Goal: Transaction & Acquisition: Subscribe to service/newsletter

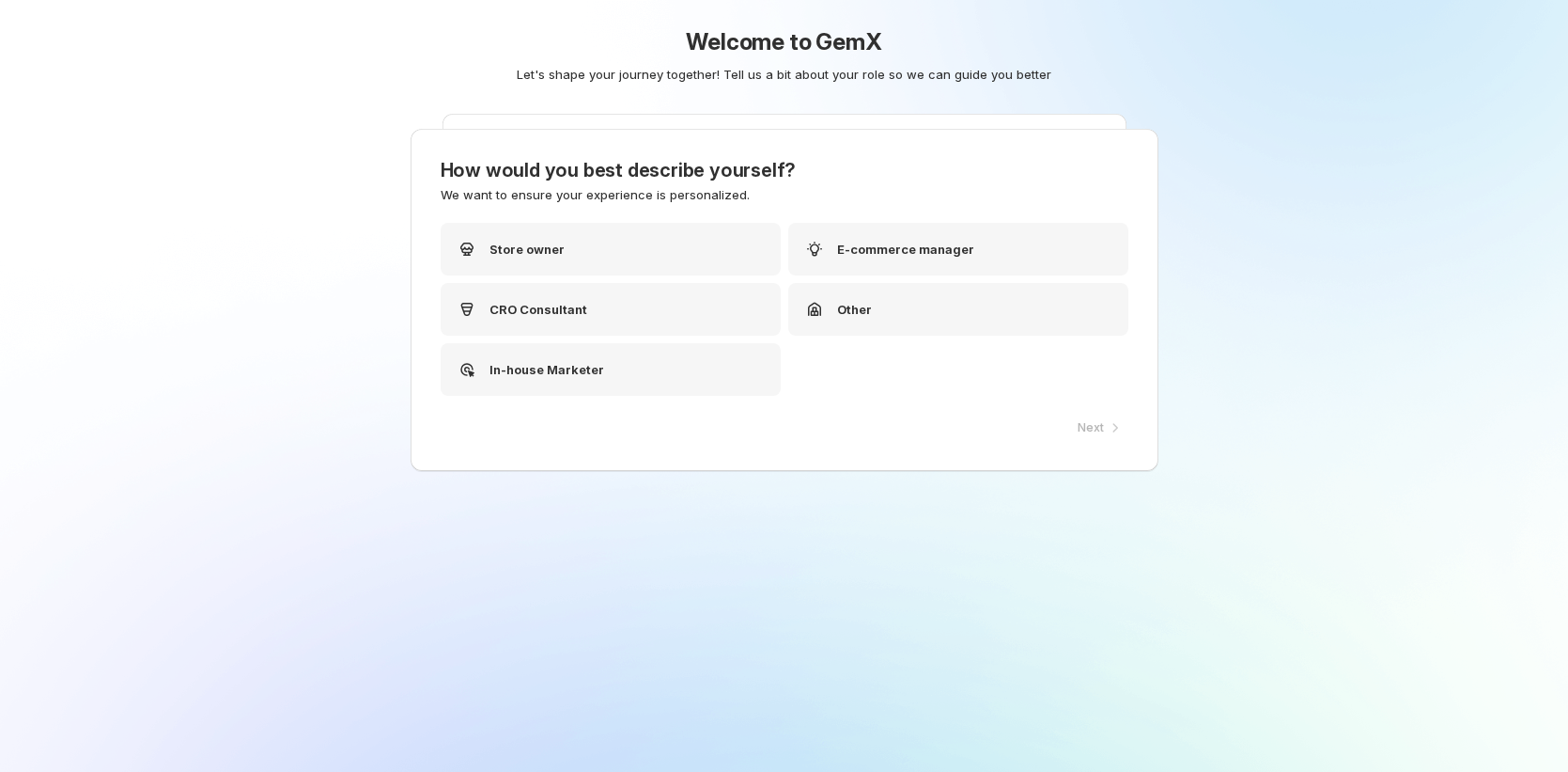
scroll to position [4, 0]
click at [632, 381] on div "In-house Marketer" at bounding box center [615, 367] width 340 height 52
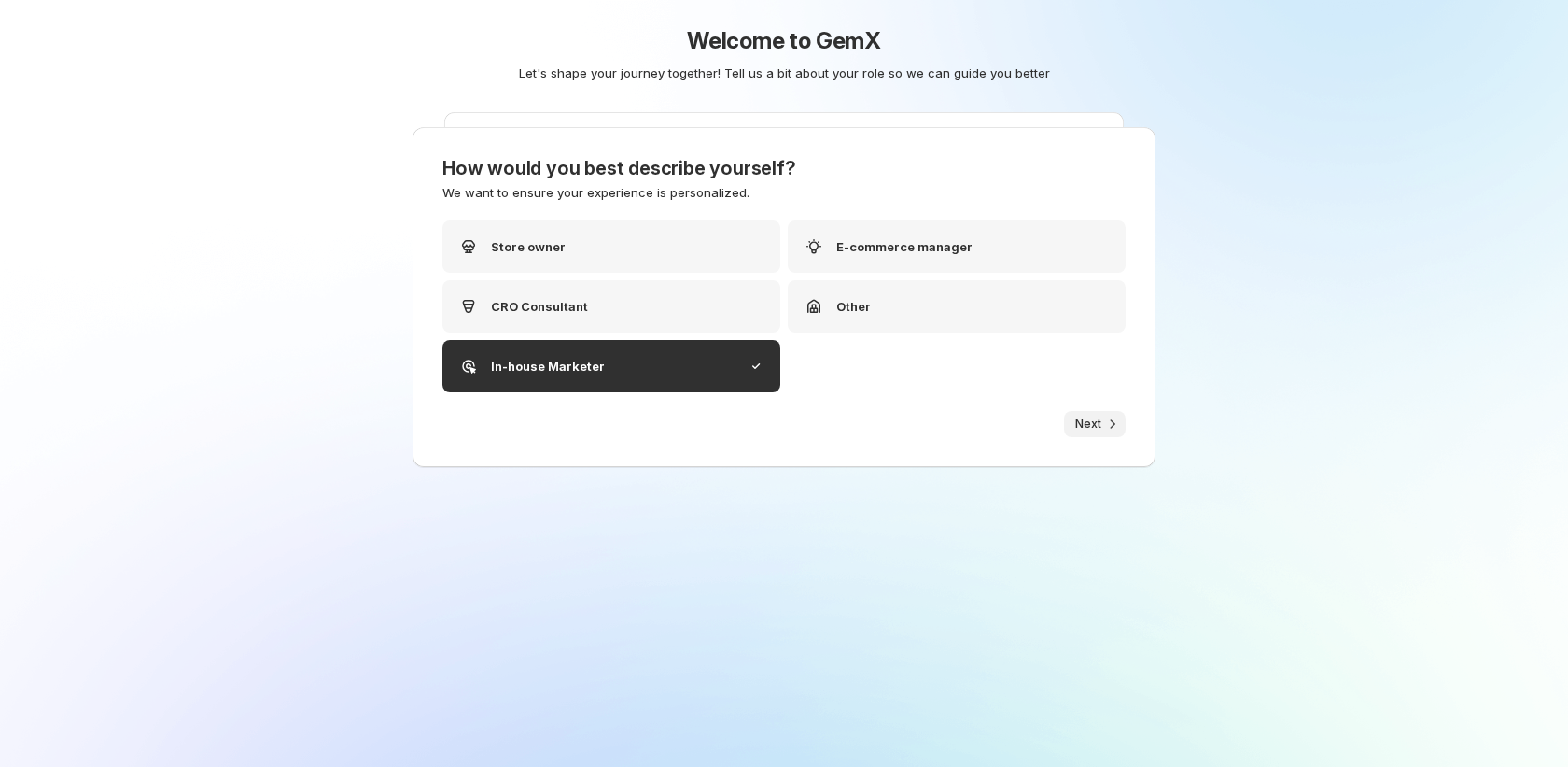
click at [1082, 427] on span "Next" at bounding box center [1088, 424] width 26 height 15
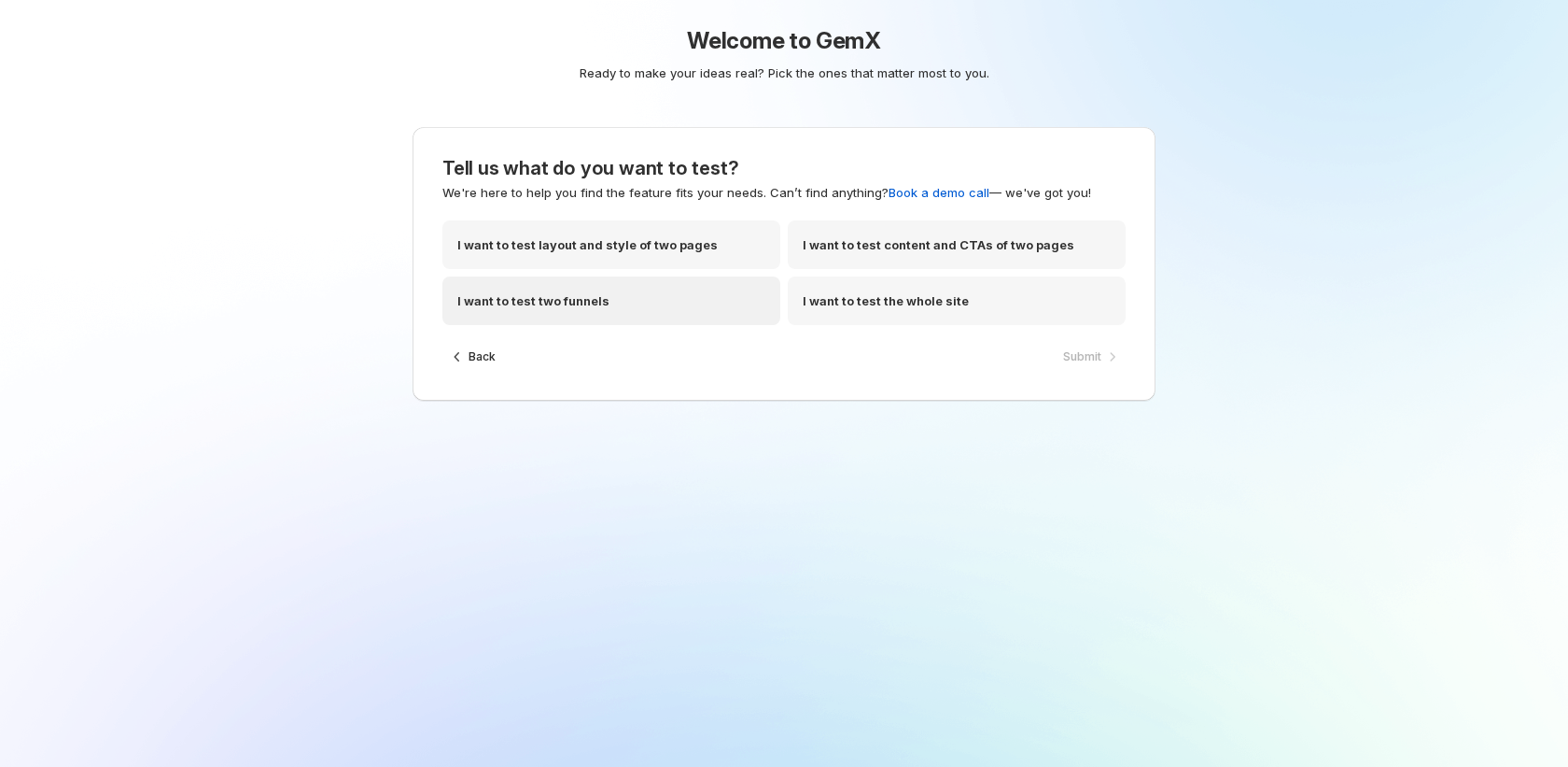
click at [590, 317] on div "I want to test two funnels" at bounding box center [611, 300] width 337 height 48
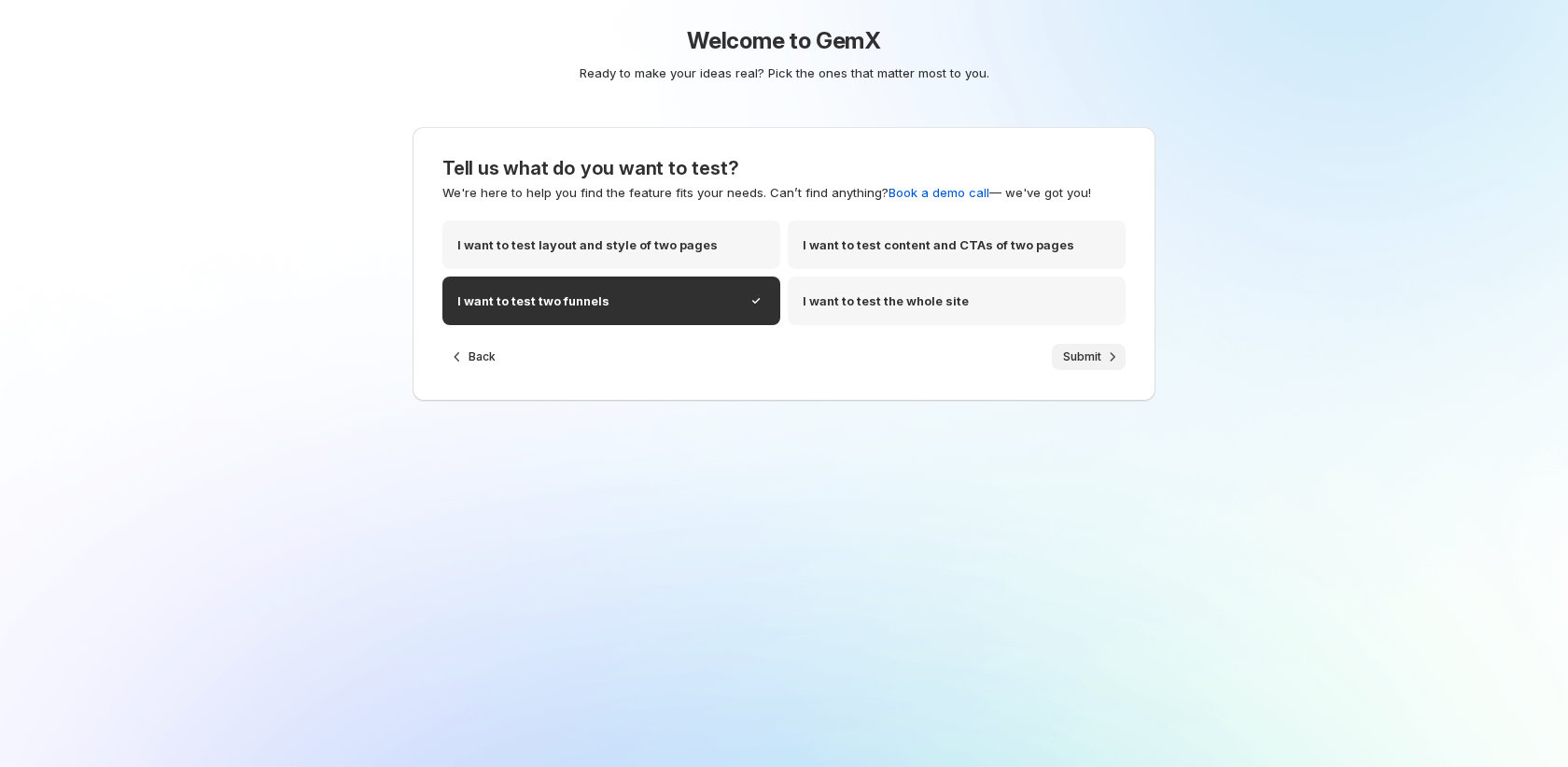
click at [1089, 355] on span "Submit" at bounding box center [1082, 357] width 38 height 15
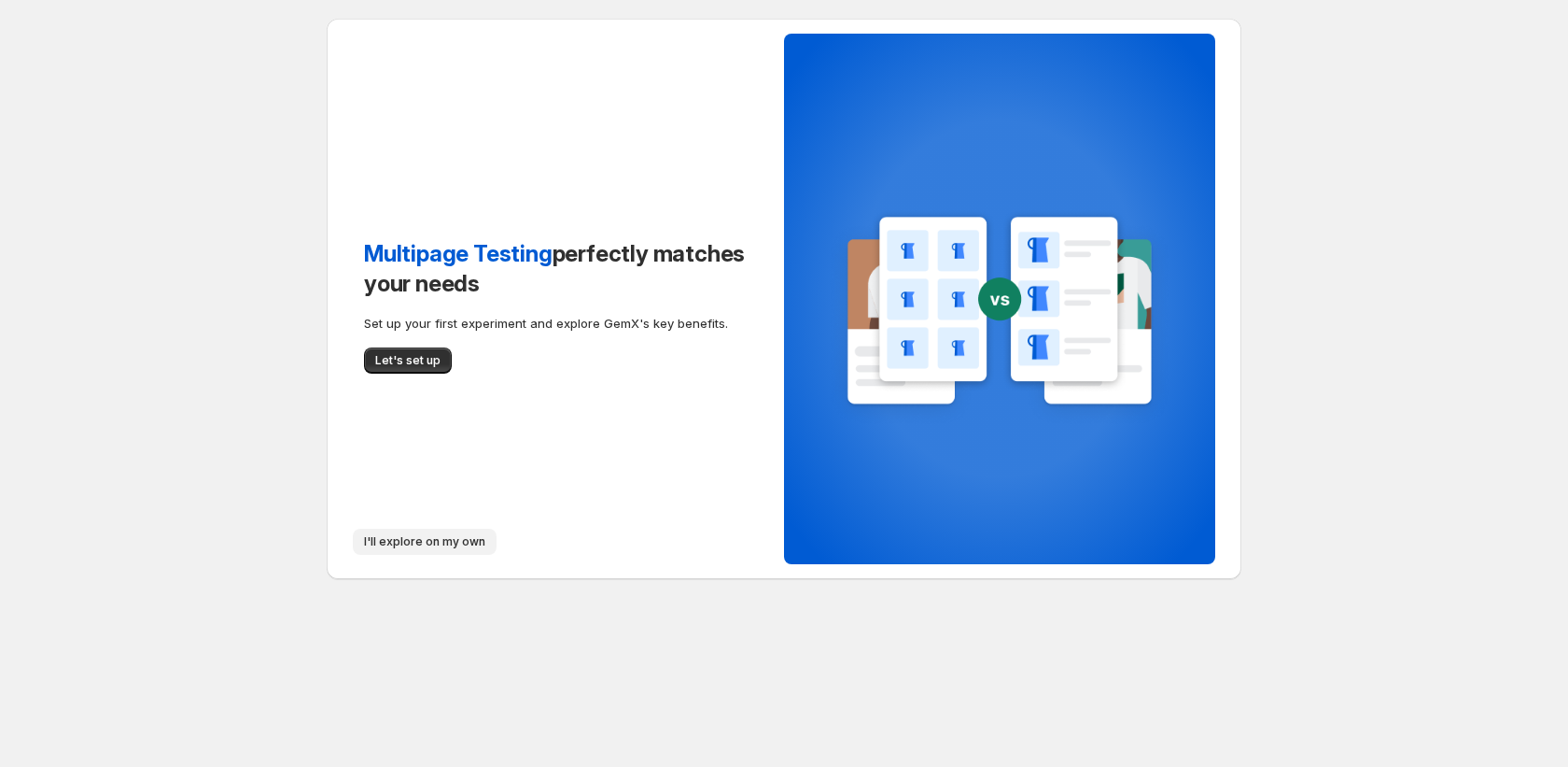
click at [442, 549] on button "I'll explore on my own" at bounding box center [424, 542] width 144 height 26
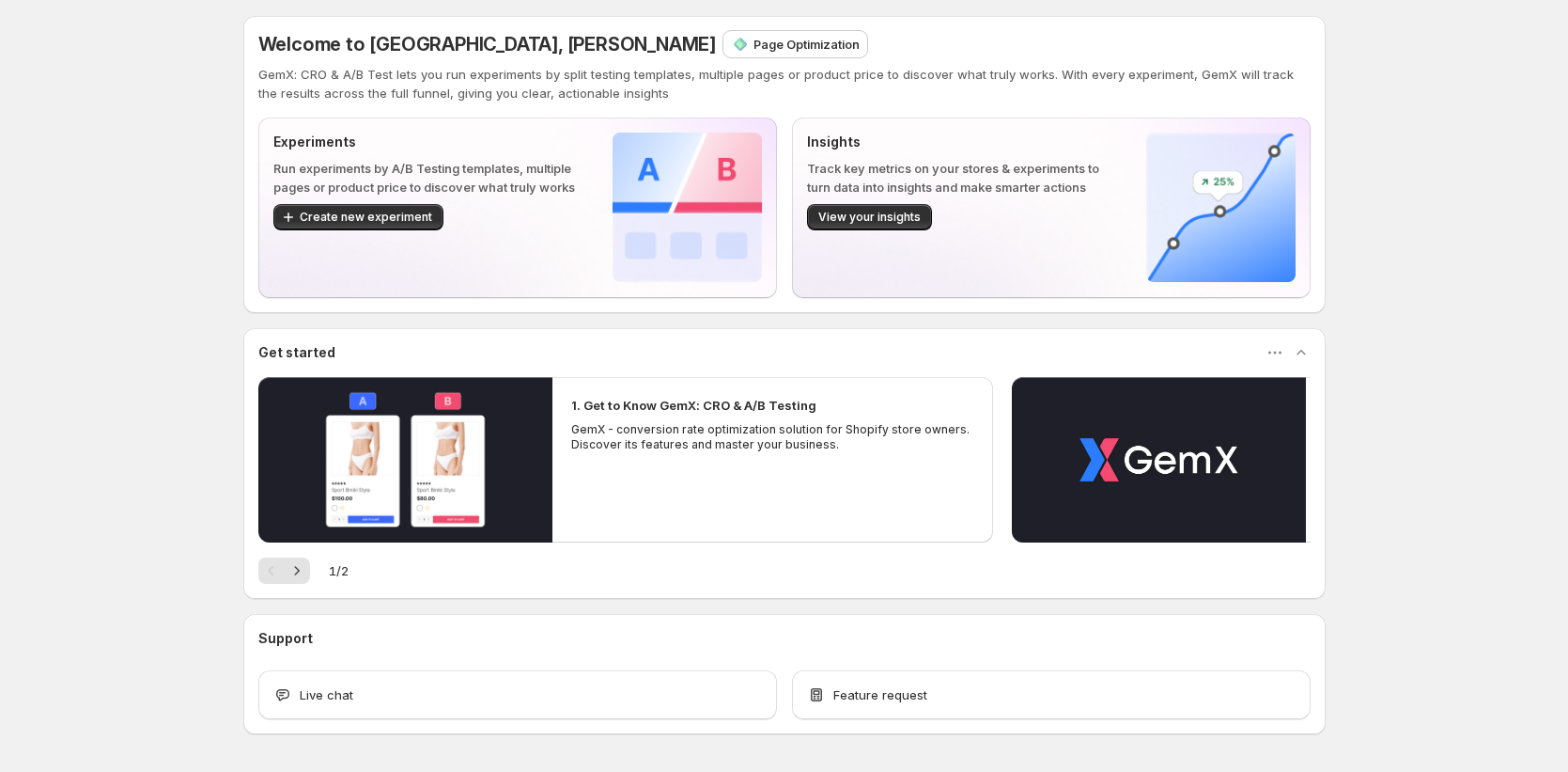
scroll to position [4, 0]
click at [723, 54] on div "Page Optimization" at bounding box center [794, 44] width 144 height 27
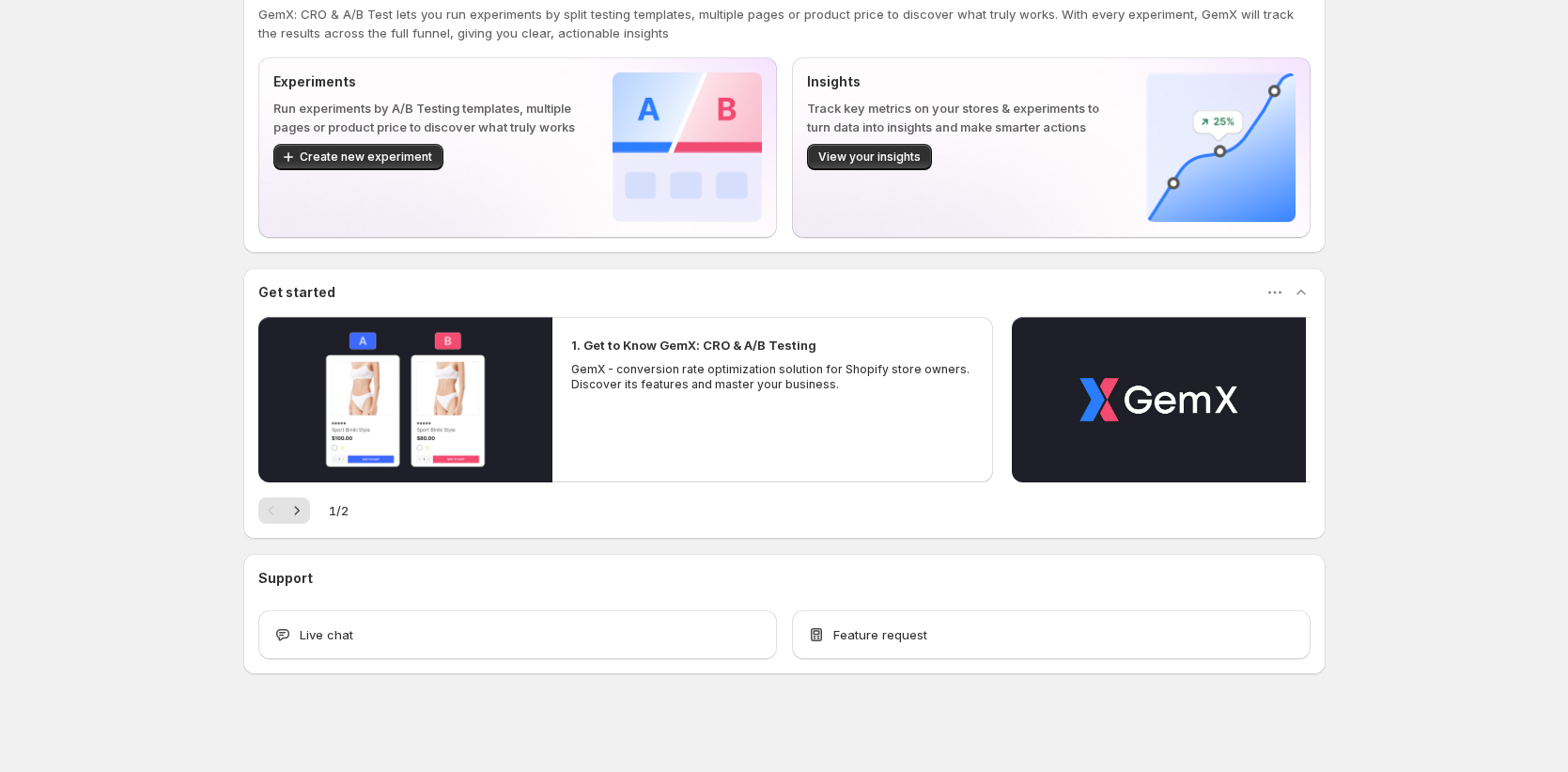
scroll to position [67, 0]
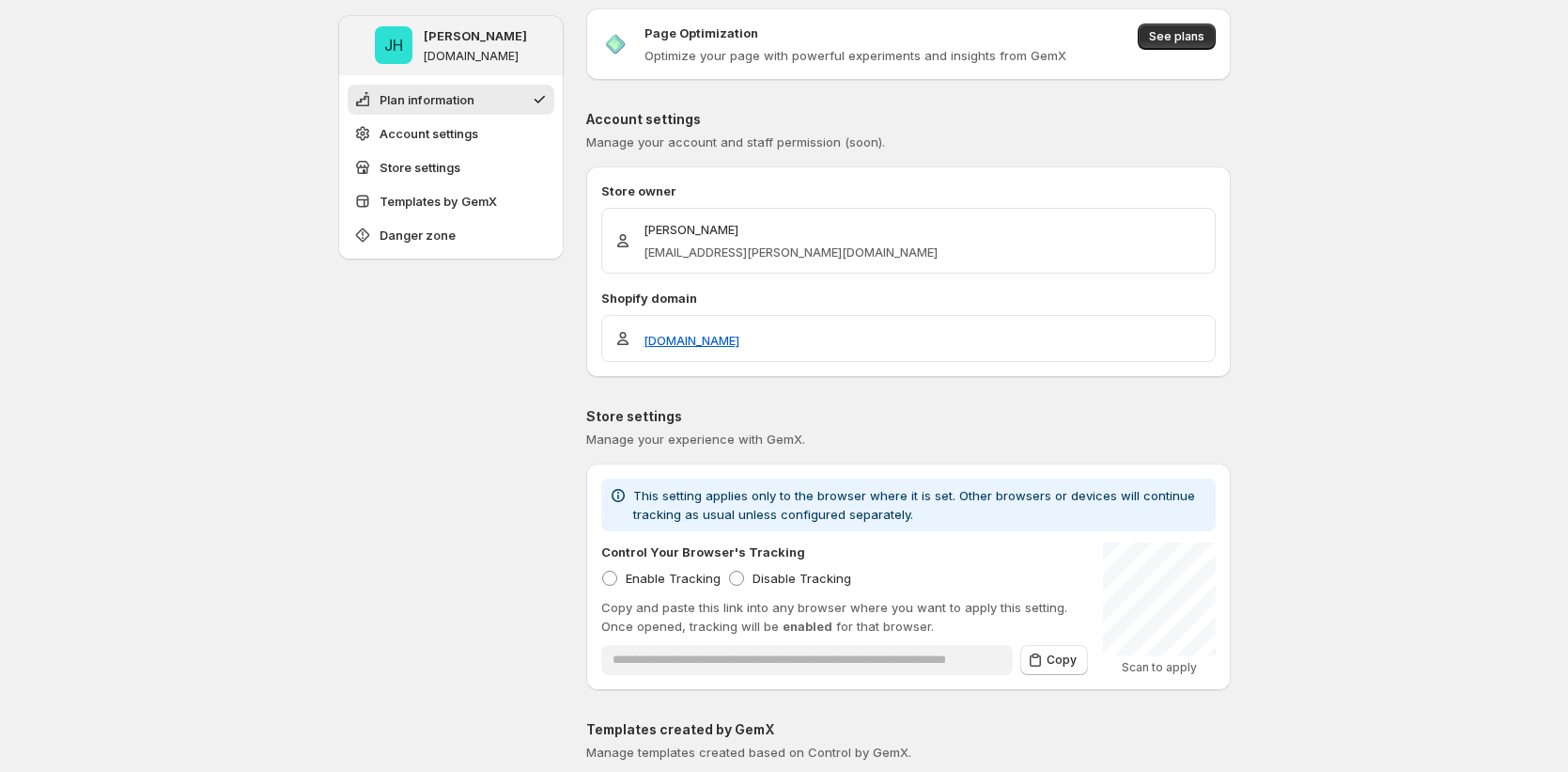
scroll to position [939, 0]
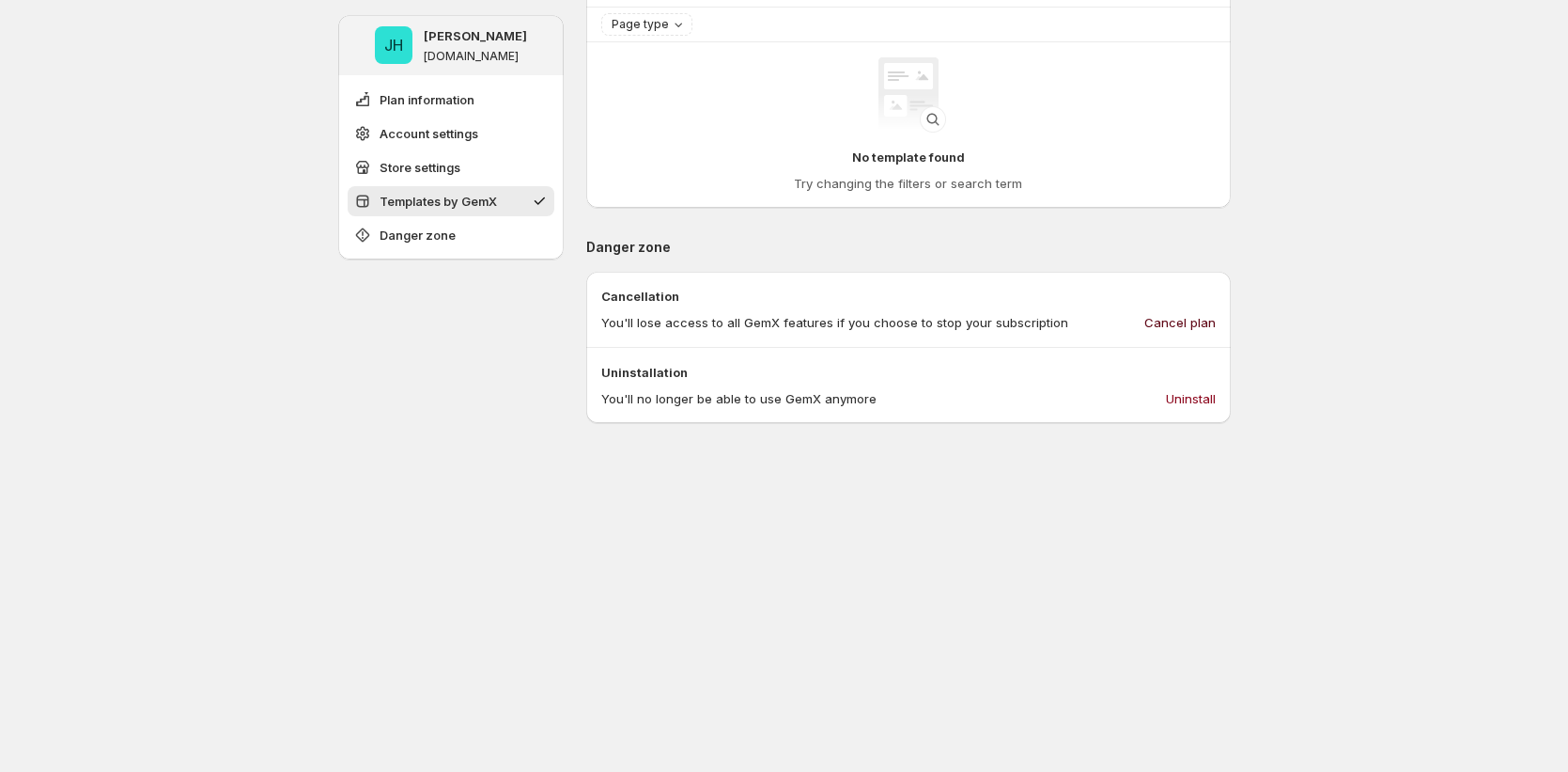
click at [1200, 323] on span "Cancel plan" at bounding box center [1180, 323] width 71 height 19
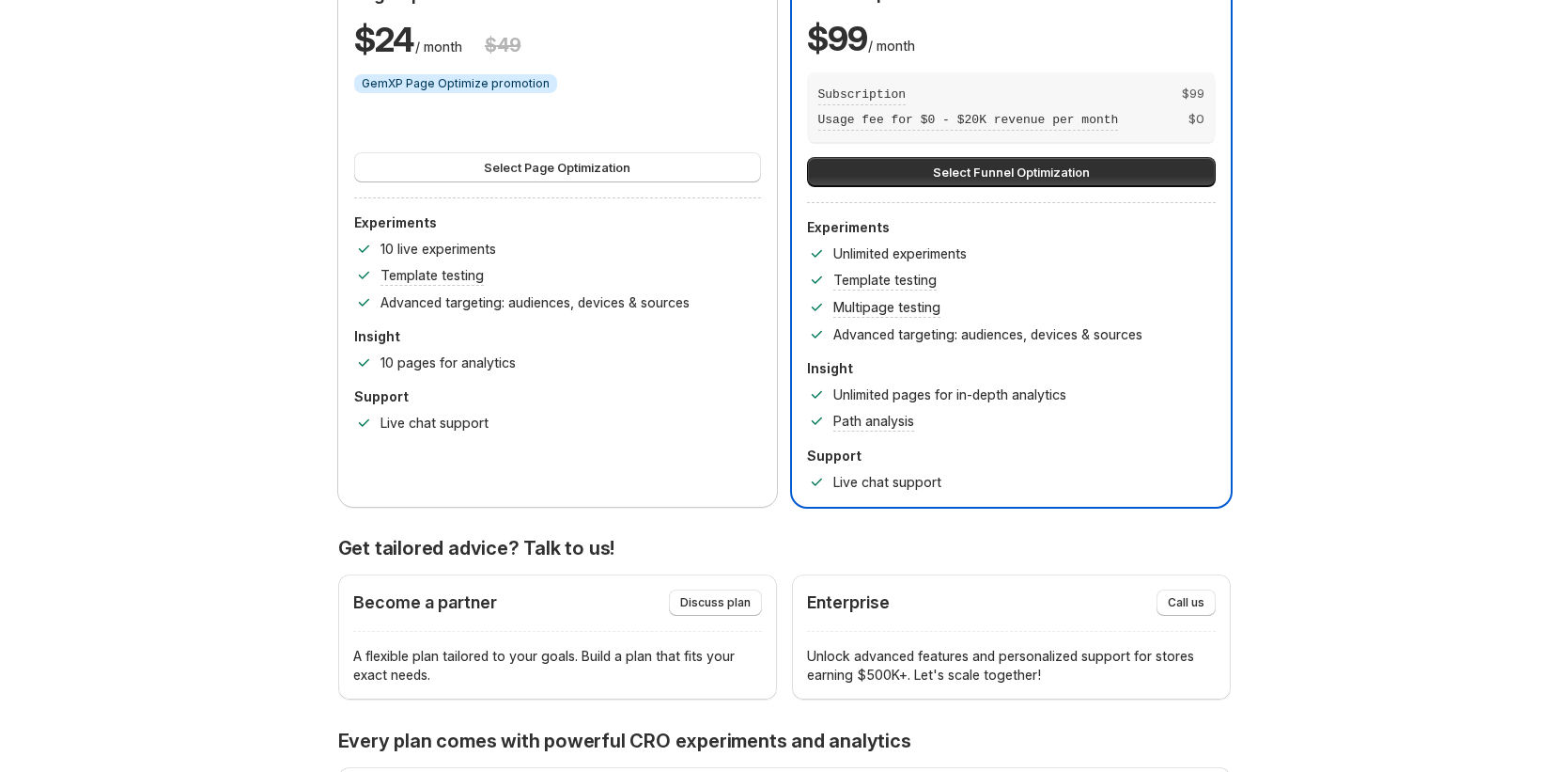
scroll to position [0, 0]
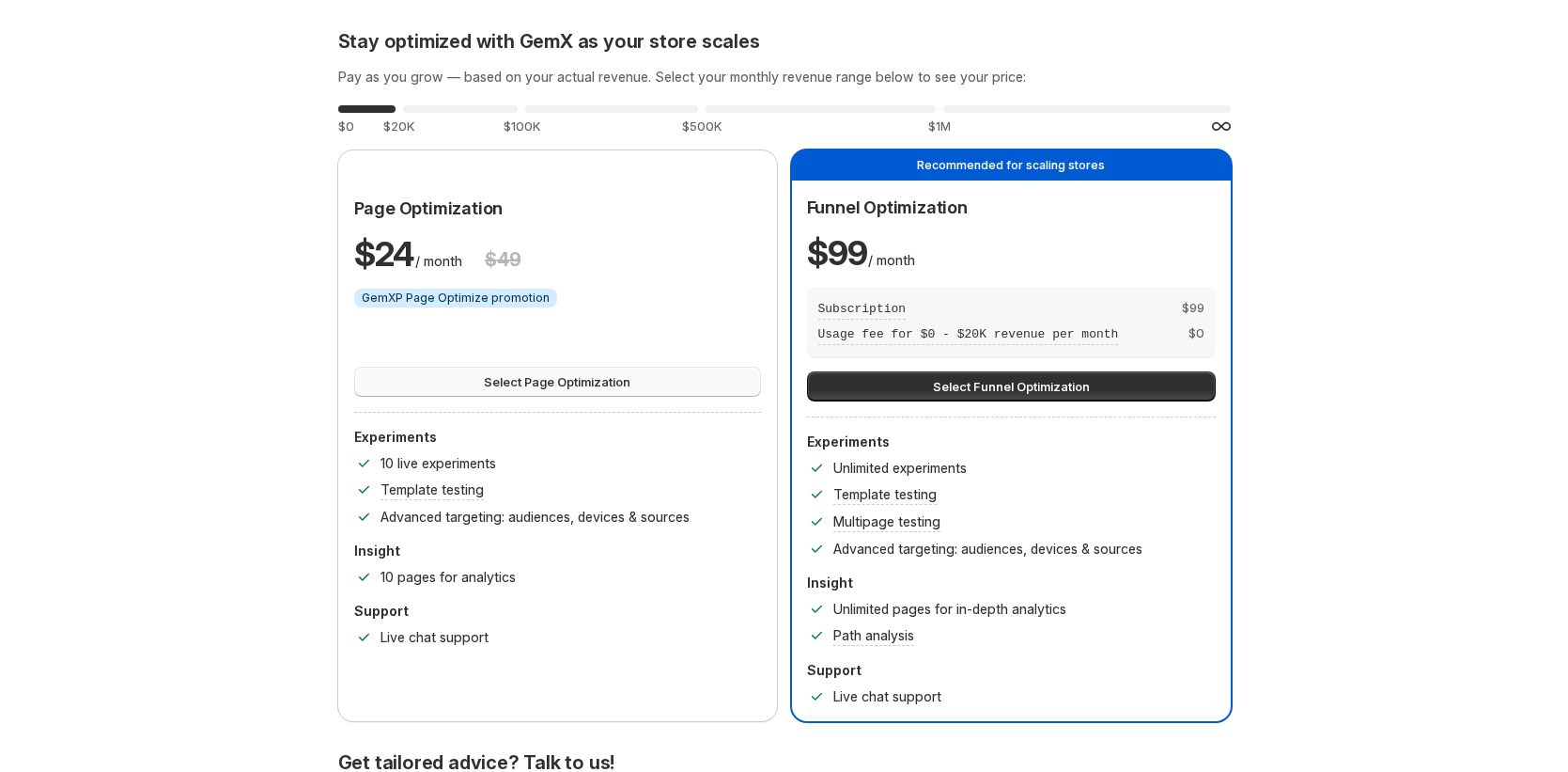
click at [586, 383] on span "Select Page Optimization" at bounding box center [557, 382] width 147 height 19
click at [698, 381] on button "Select Page Optimization" at bounding box center [558, 382] width 407 height 30
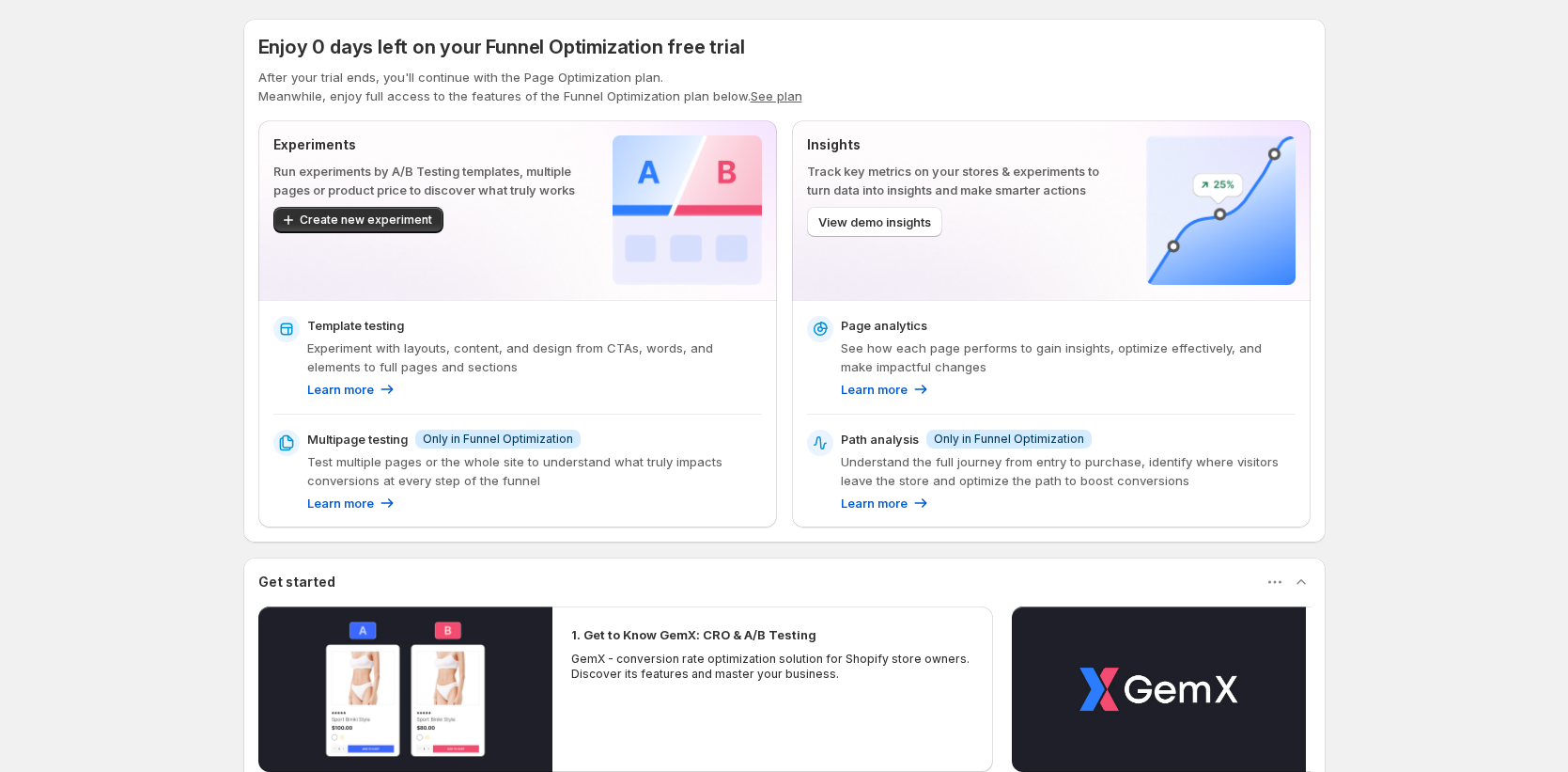
scroll to position [29, 0]
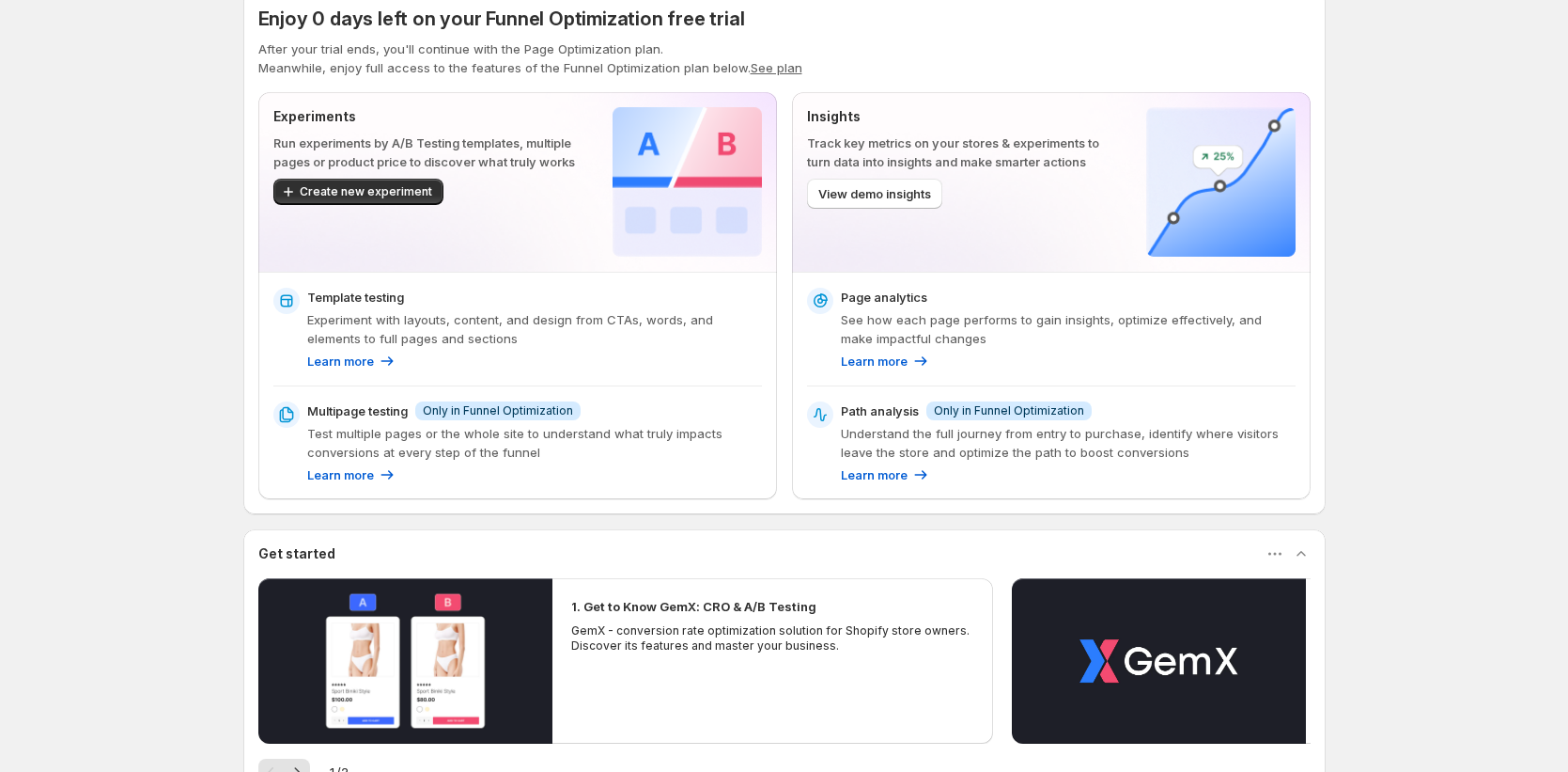
click at [773, 82] on div "Enjoy 0 days left on your Funnel Optimization free trial After your trial ends,…" at bounding box center [785, 252] width 1052 height 493
click at [774, 69] on button "See plan" at bounding box center [776, 68] width 51 height 15
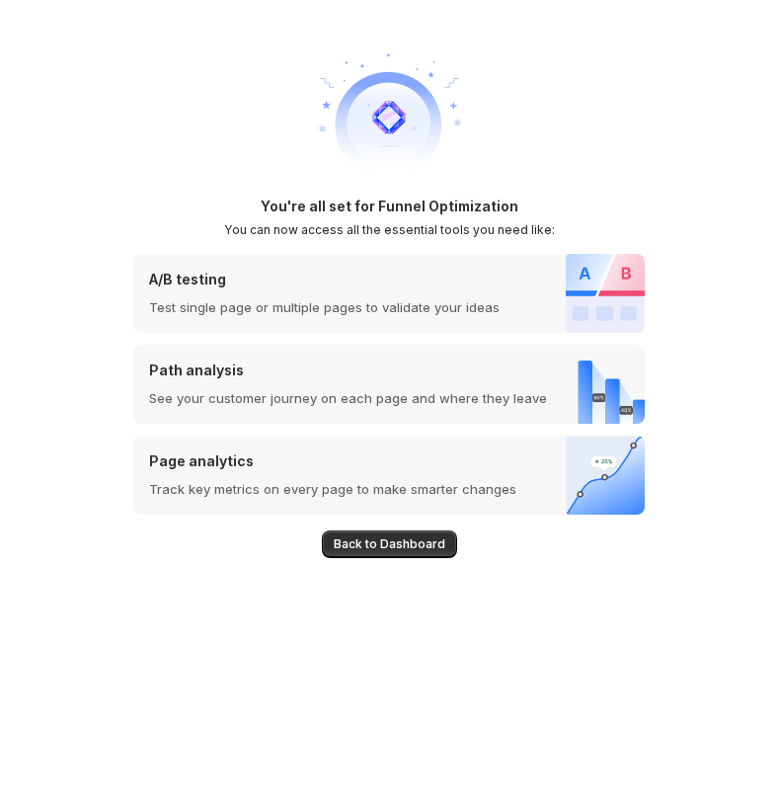
click at [776, 158] on div "You're all set for Funnel Optimization You can now access all the essential too…" at bounding box center [389, 405] width 778 height 811
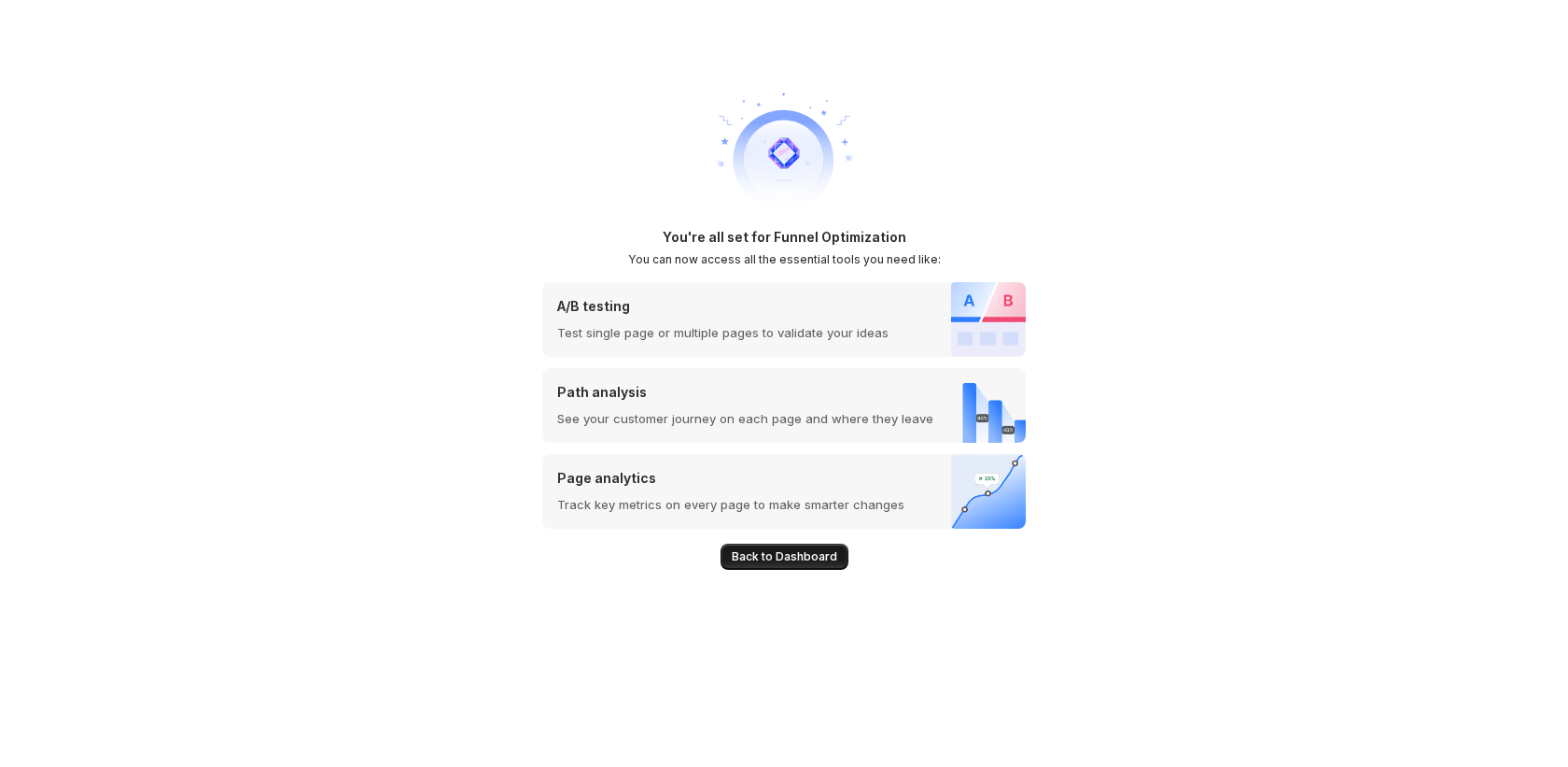
click at [762, 560] on span "Back to Dashboard" at bounding box center [784, 557] width 106 height 15
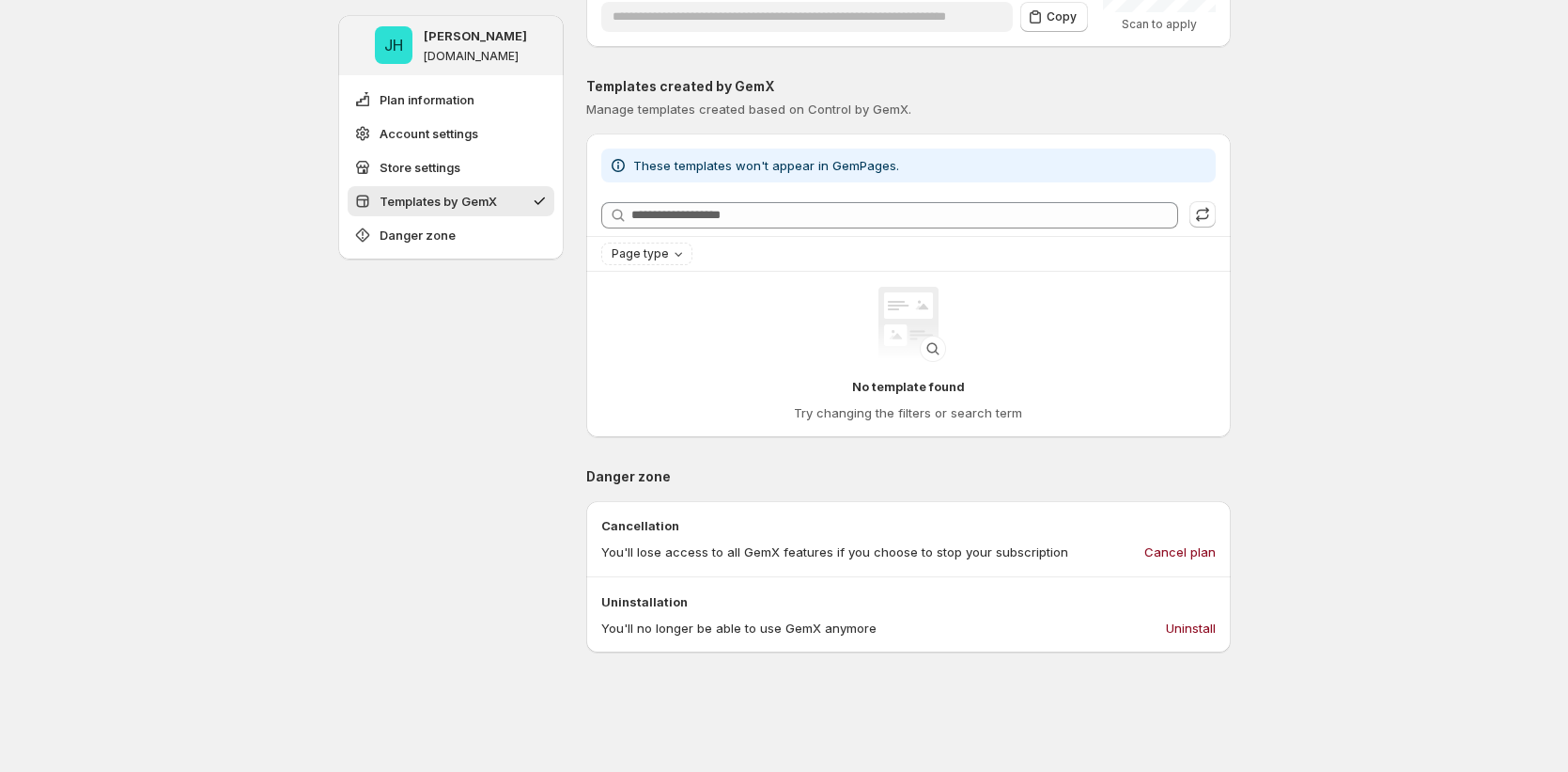
scroll to position [785, 0]
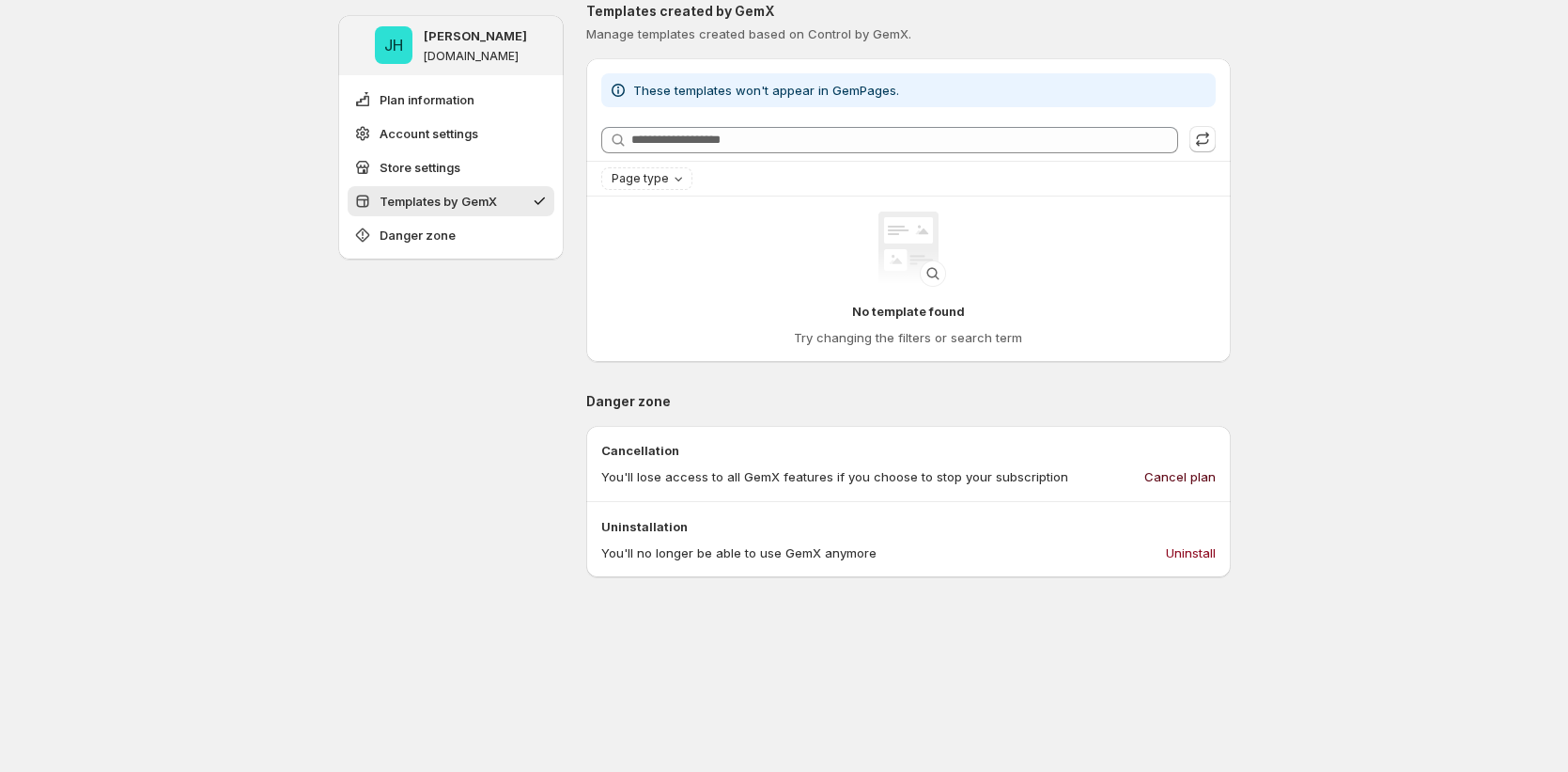
click at [1181, 476] on span "Cancel plan" at bounding box center [1180, 477] width 71 height 19
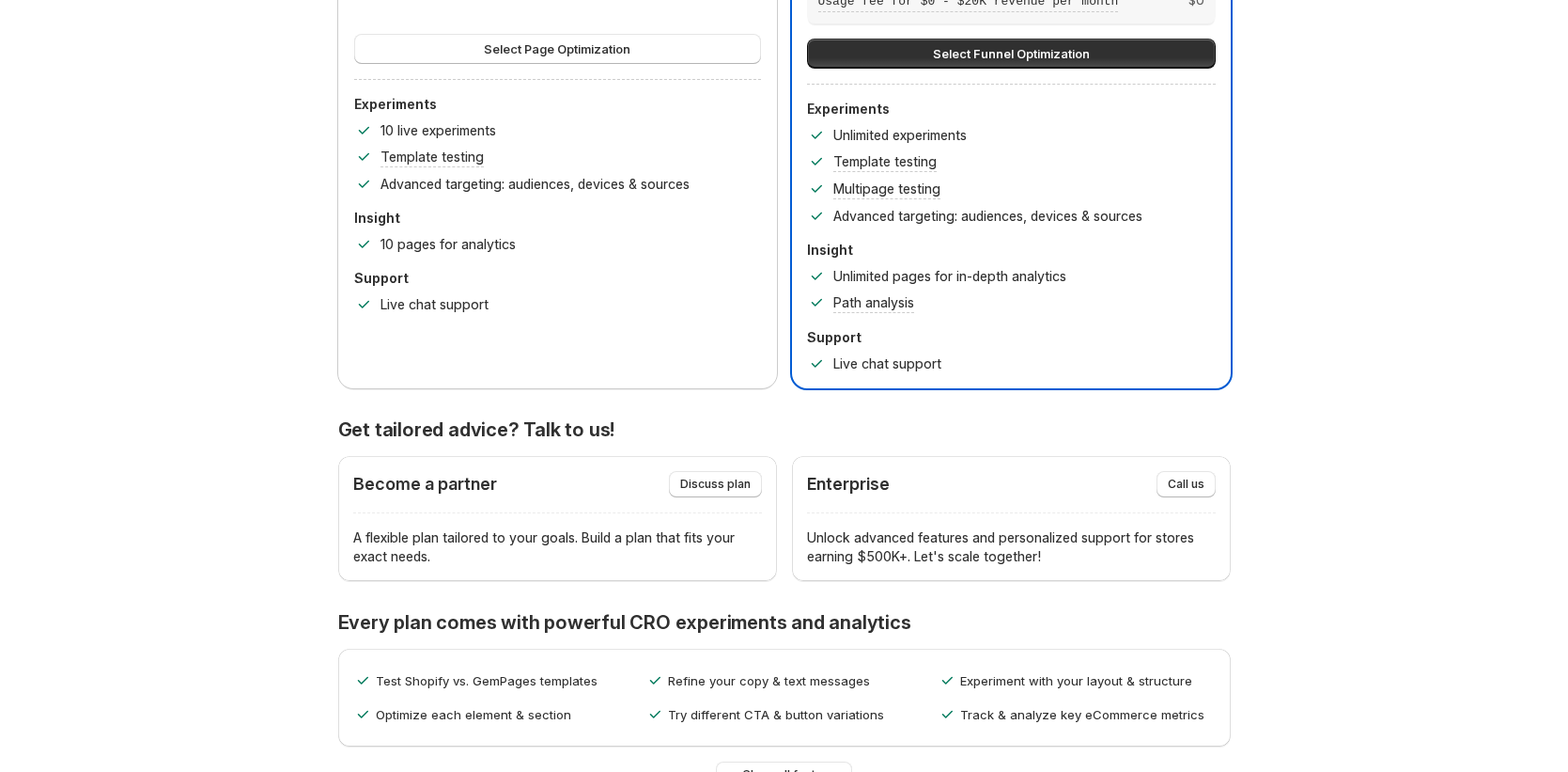
scroll to position [0, 0]
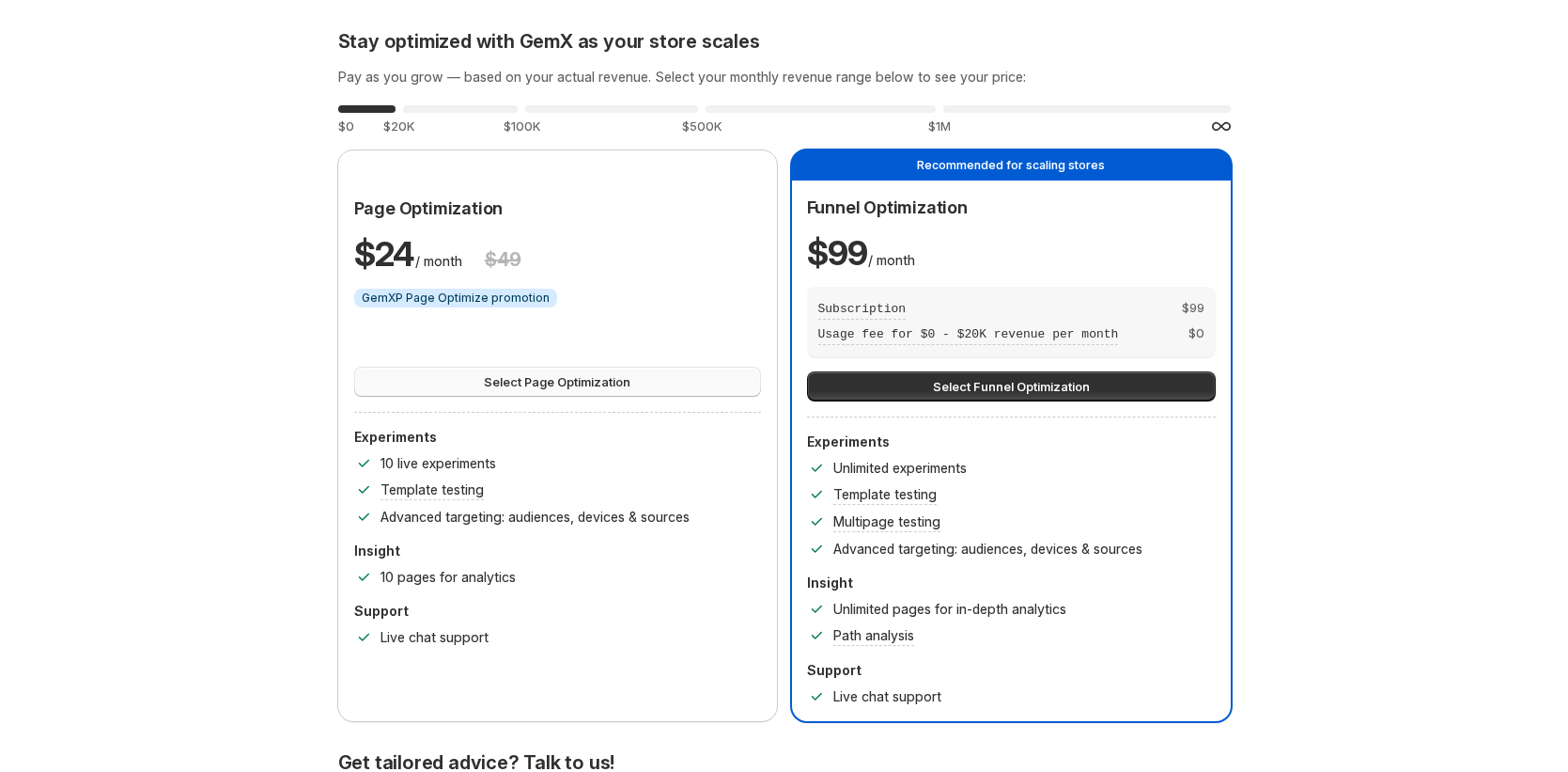
click at [731, 386] on button "Select Page Optimization" at bounding box center [558, 382] width 407 height 30
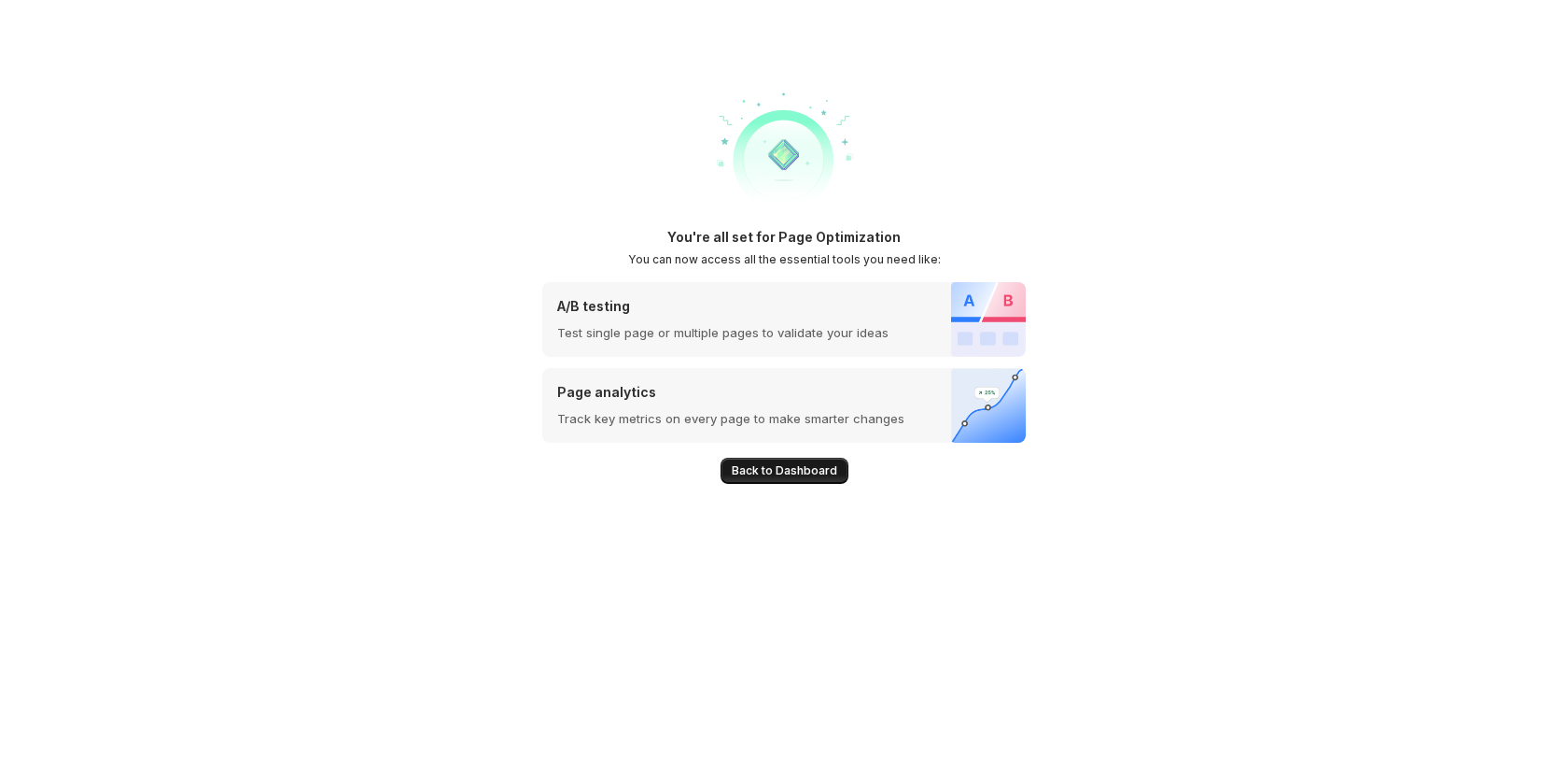
click at [818, 471] on span "Back to Dashboard" at bounding box center [784, 471] width 106 height 15
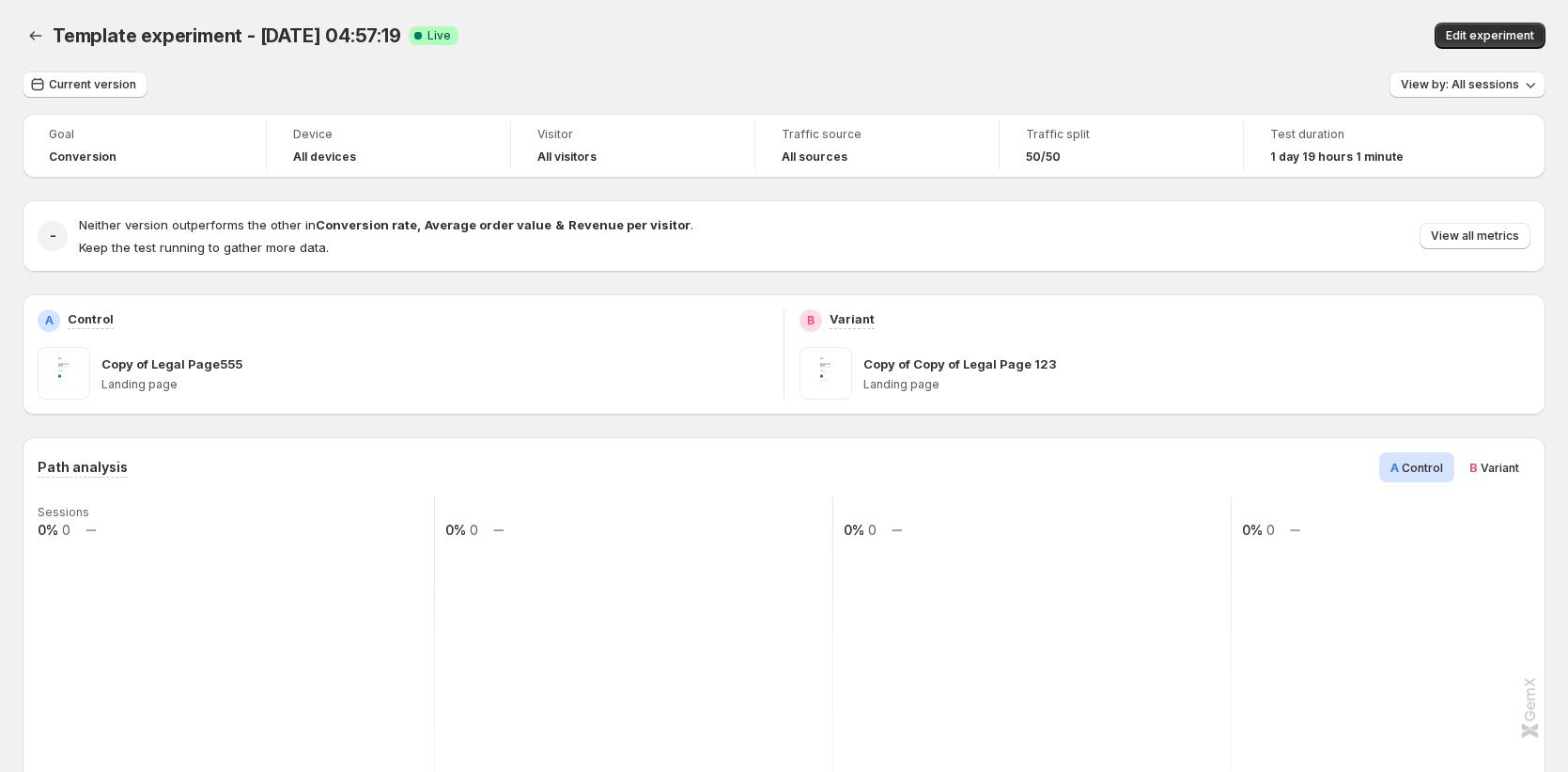
scroll to position [374, 0]
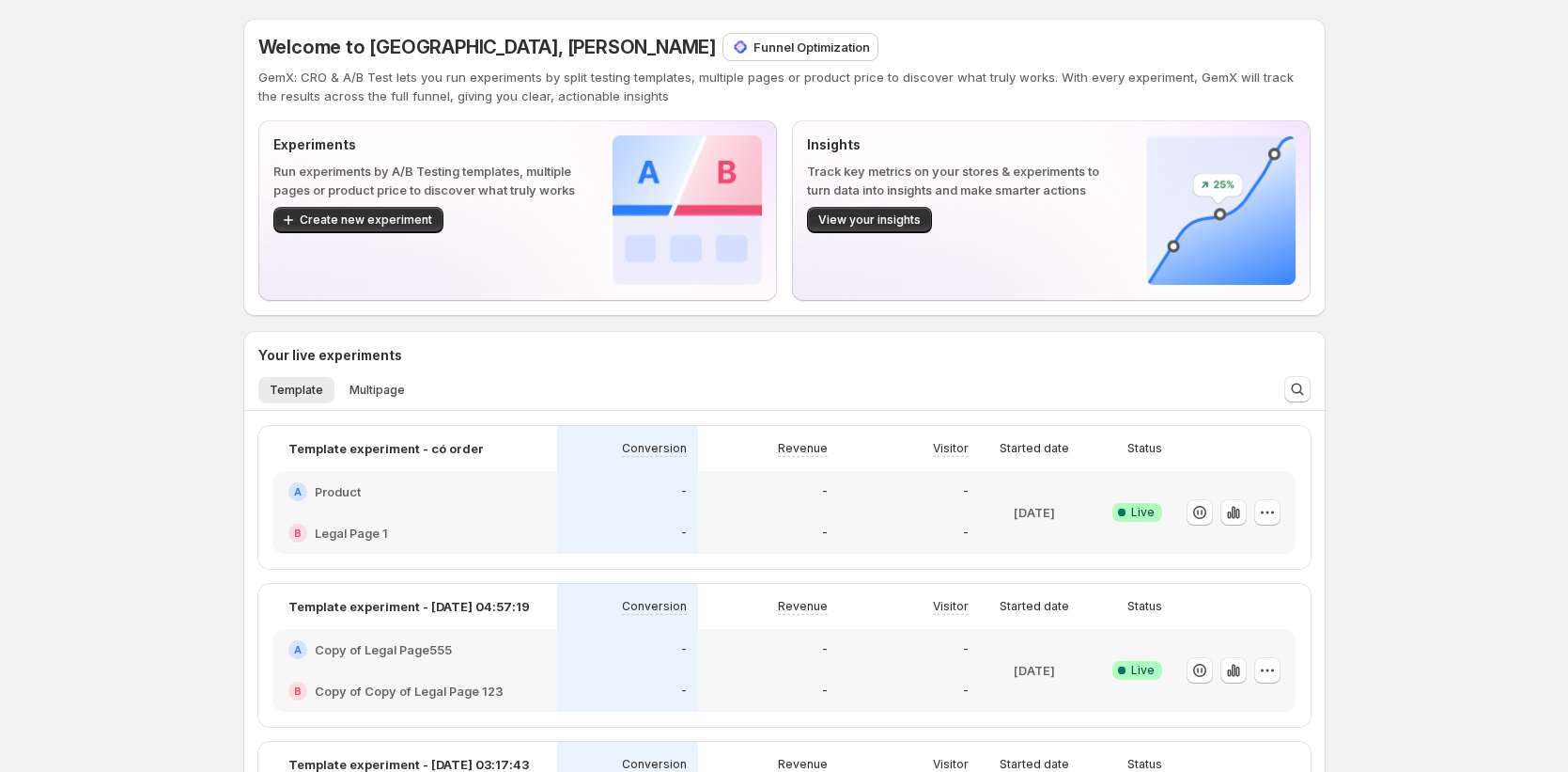
click at [754, 50] on p "Funnel Optimization" at bounding box center [812, 47] width 116 height 19
